Goal: Task Accomplishment & Management: Manage account settings

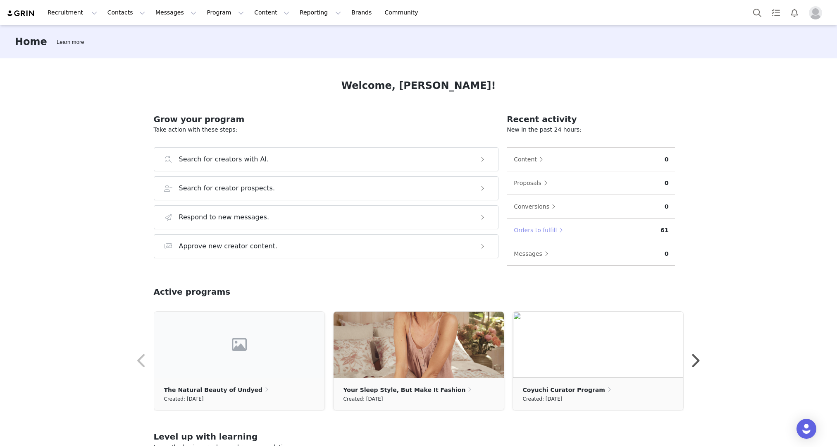
click at [527, 229] on button "Orders to fulfill" at bounding box center [541, 229] width 54 height 13
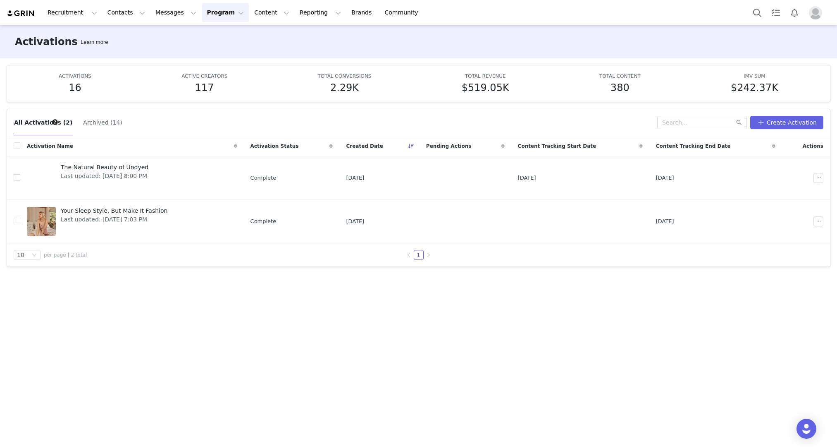
click at [819, 14] on img "Profile" at bounding box center [815, 12] width 13 height 13
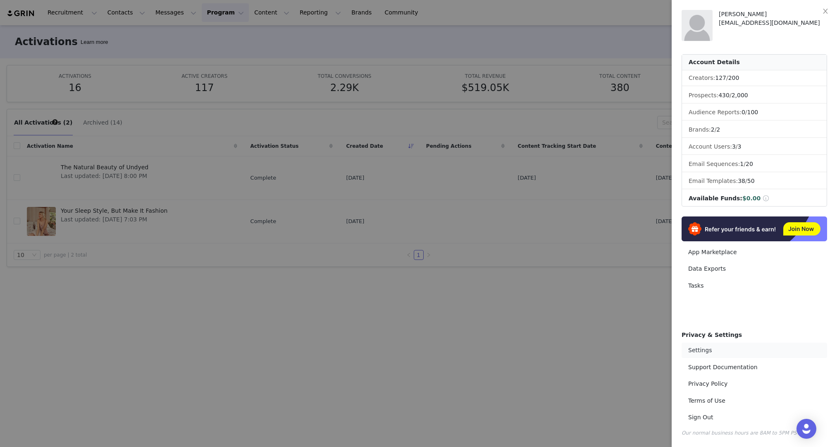
click at [747, 353] on link "Settings" at bounding box center [755, 349] width 146 height 15
select select "UTC"
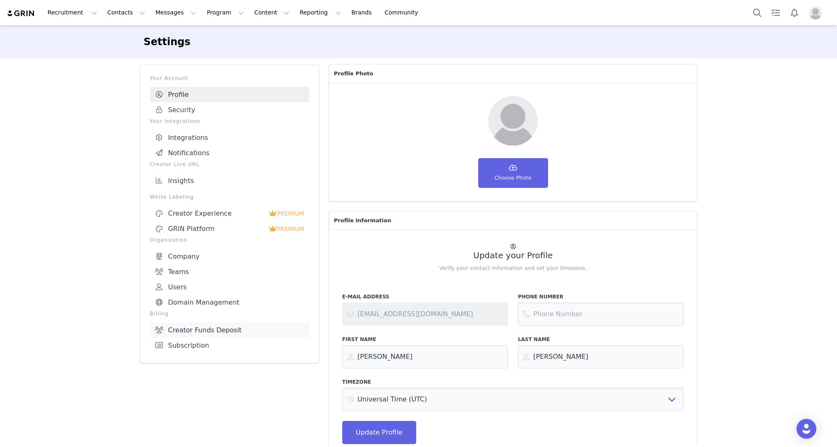
click at [220, 325] on link "Creator Funds Deposit" at bounding box center [229, 329] width 159 height 15
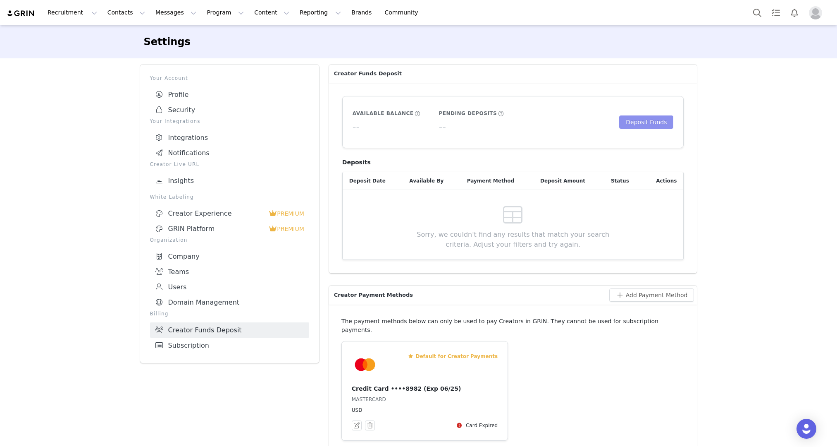
click at [641, 121] on button "Deposit Funds" at bounding box center [646, 121] width 54 height 13
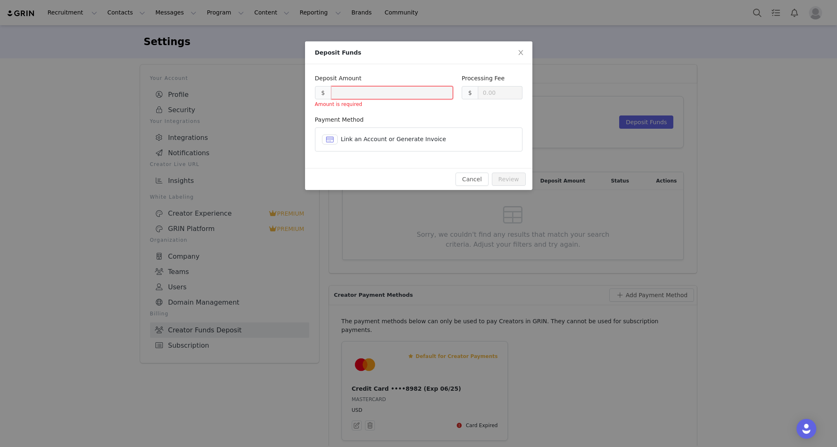
click at [406, 136] on span "Link an Account or Generate Invoice" at bounding box center [393, 139] width 105 height 7
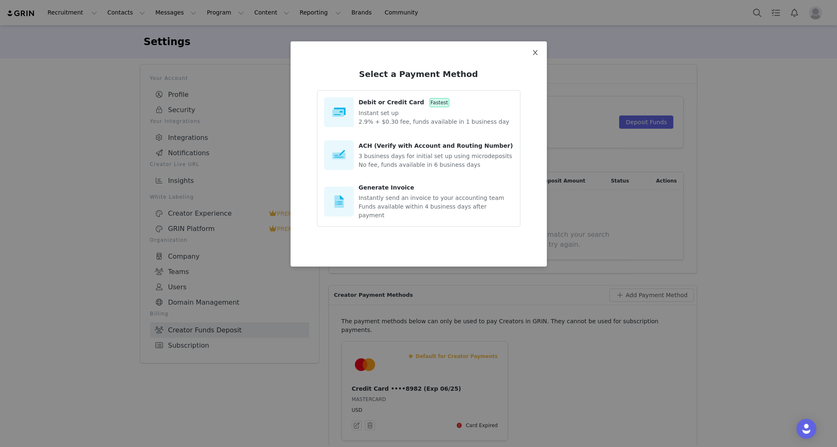
click at [535, 53] on icon "icon: close" at bounding box center [535, 52] width 5 height 5
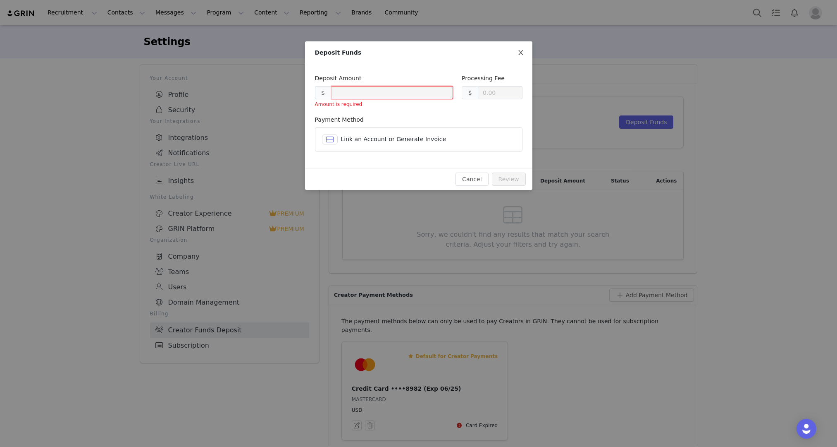
click at [522, 53] on icon "icon: close" at bounding box center [521, 52] width 7 height 7
